Goal: Find specific page/section: Find specific page/section

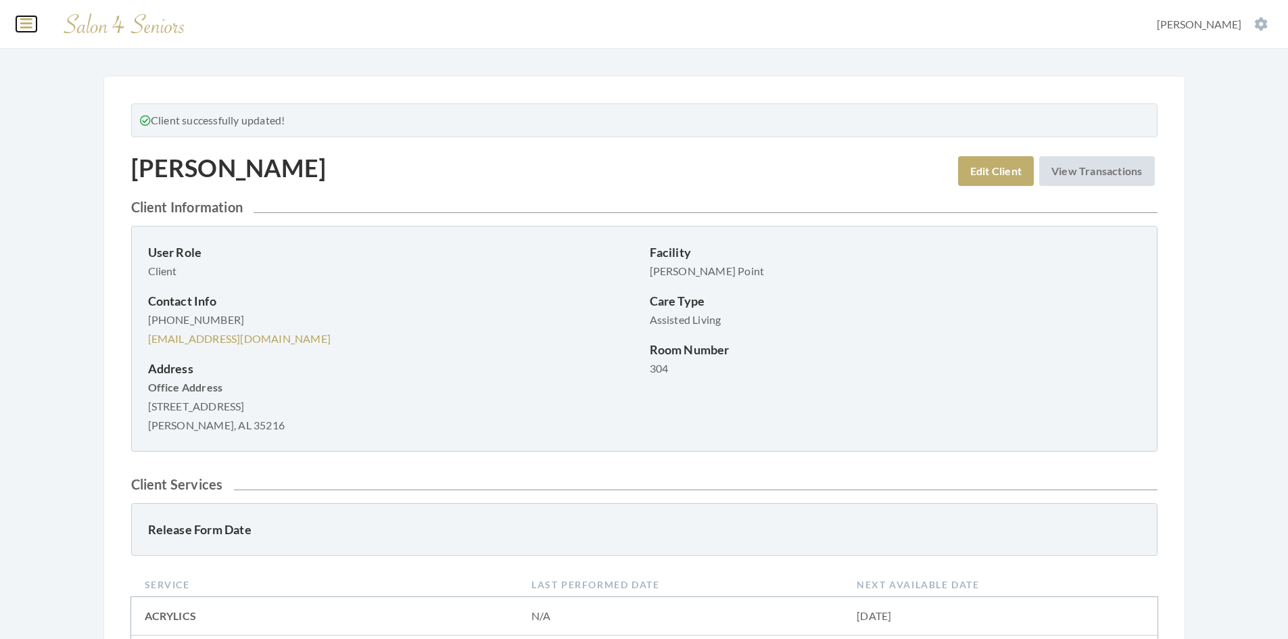
click at [26, 21] on icon at bounding box center [26, 24] width 12 height 14
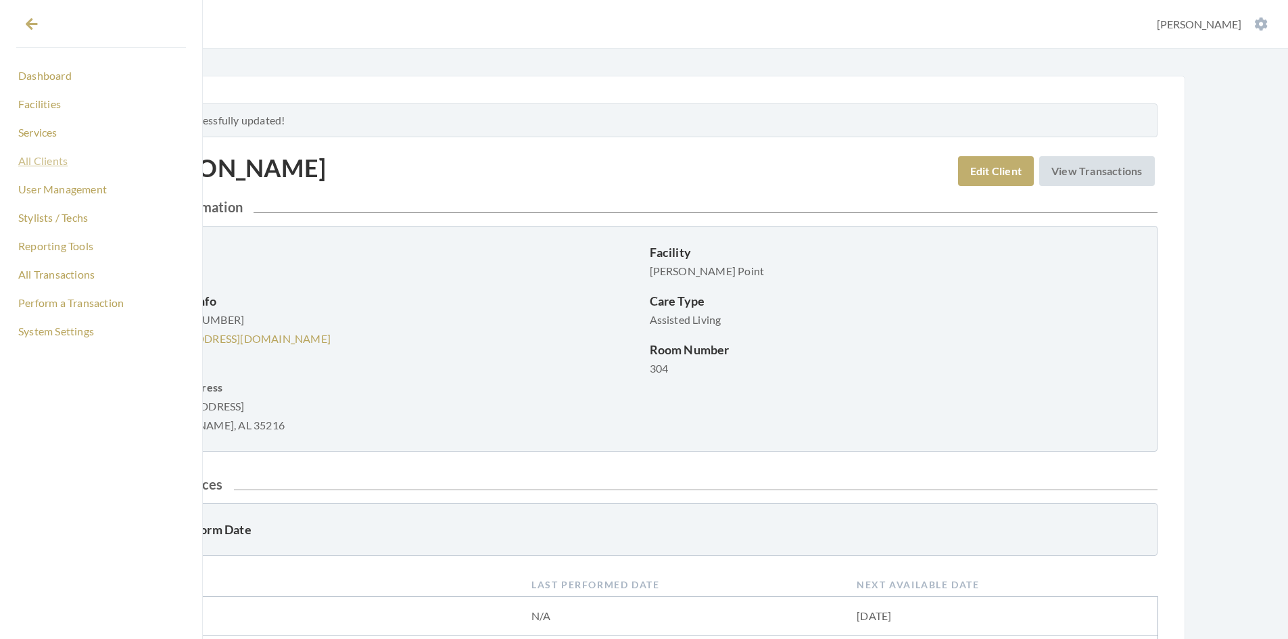
click at [41, 165] on link "All Clients" at bounding box center [101, 160] width 170 height 23
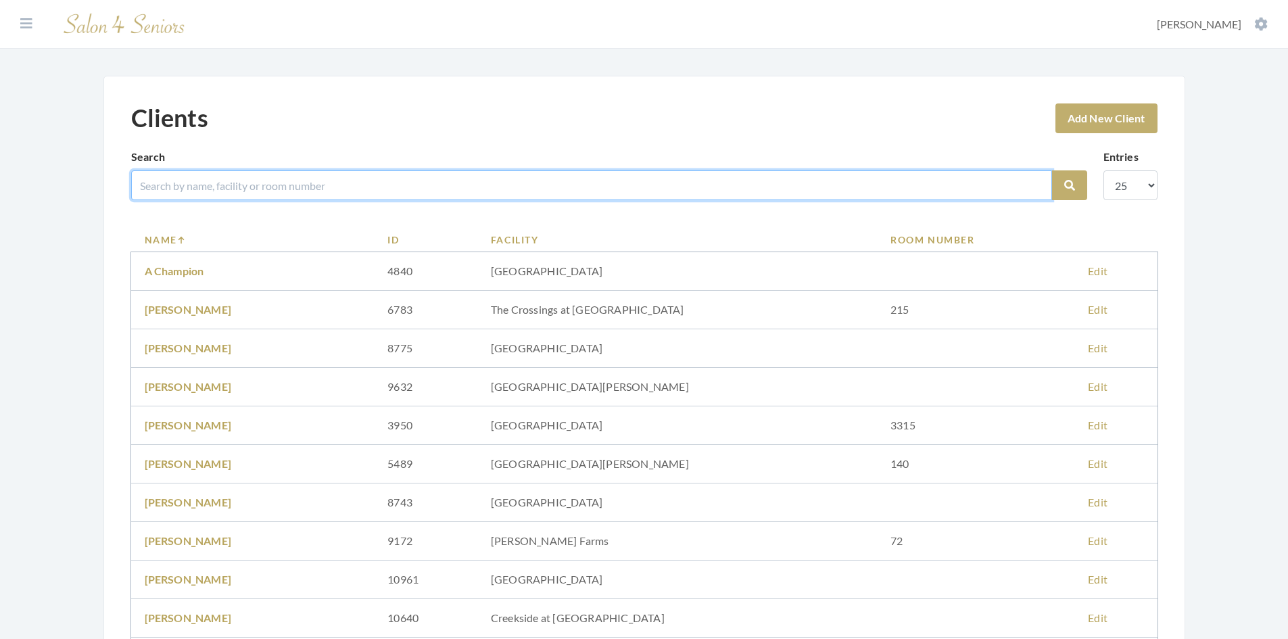
click at [193, 178] on input "search" at bounding box center [591, 185] width 921 height 30
type input "stone"
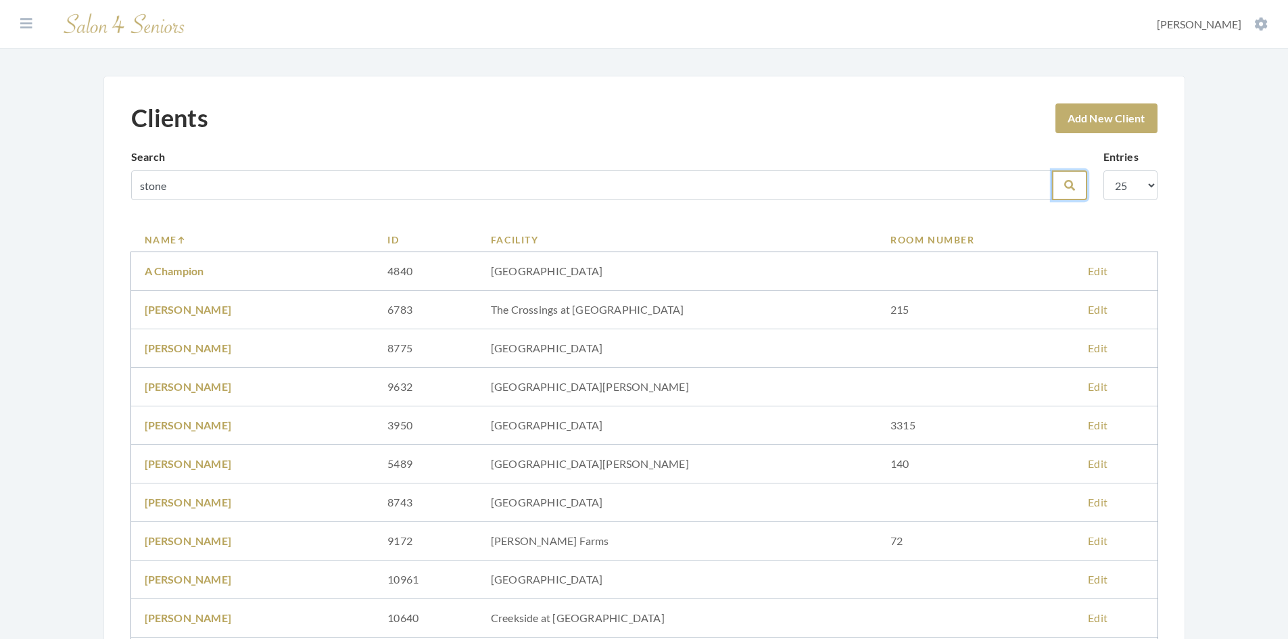
click at [1068, 191] on icon "submit" at bounding box center [1069, 185] width 11 height 11
